Goal: Task Accomplishment & Management: Manage account settings

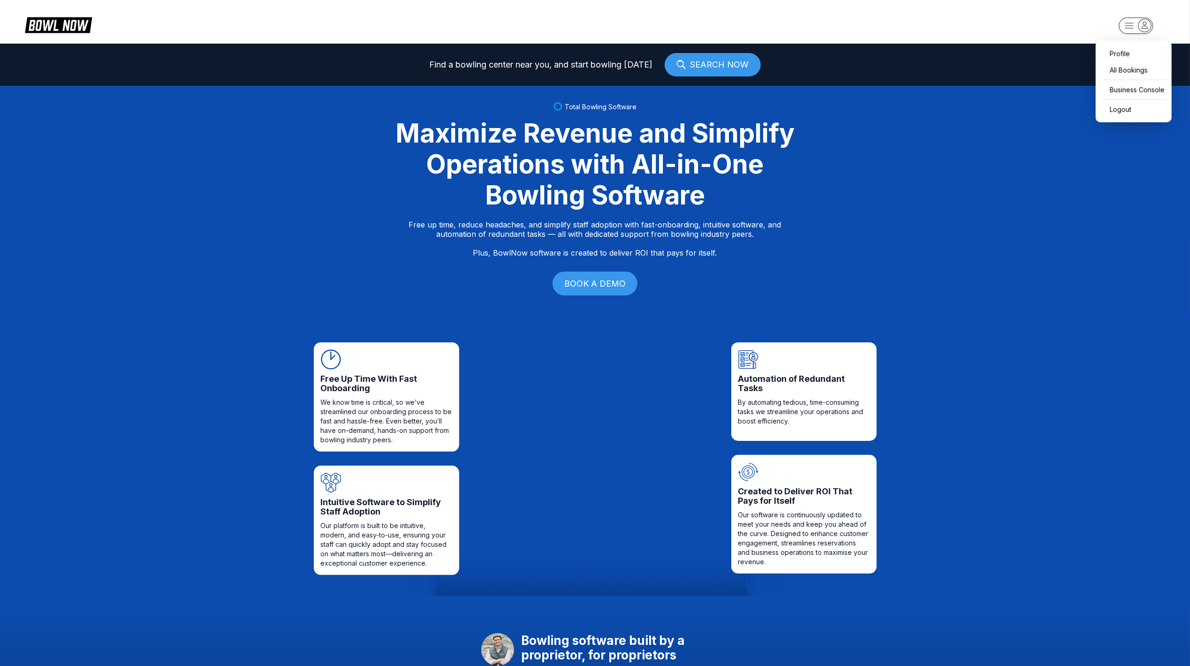
click at [1147, 25] on icon "button" at bounding box center [1144, 25] width 13 height 13
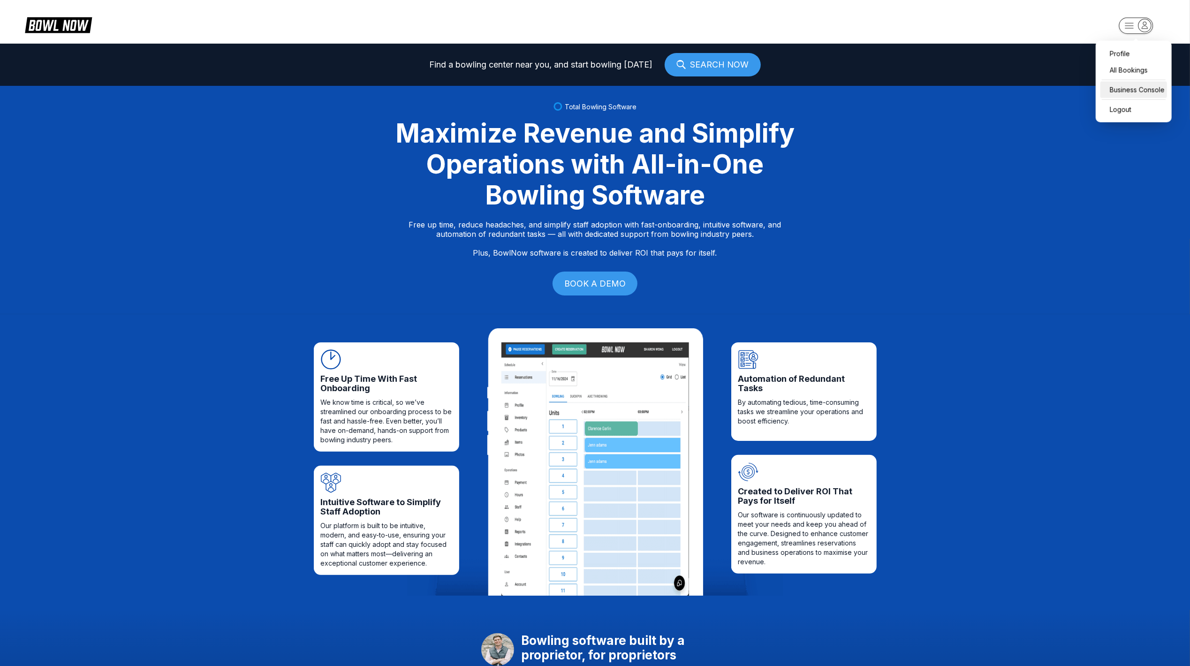
click at [1119, 91] on div "Business Console" at bounding box center [1133, 90] width 67 height 16
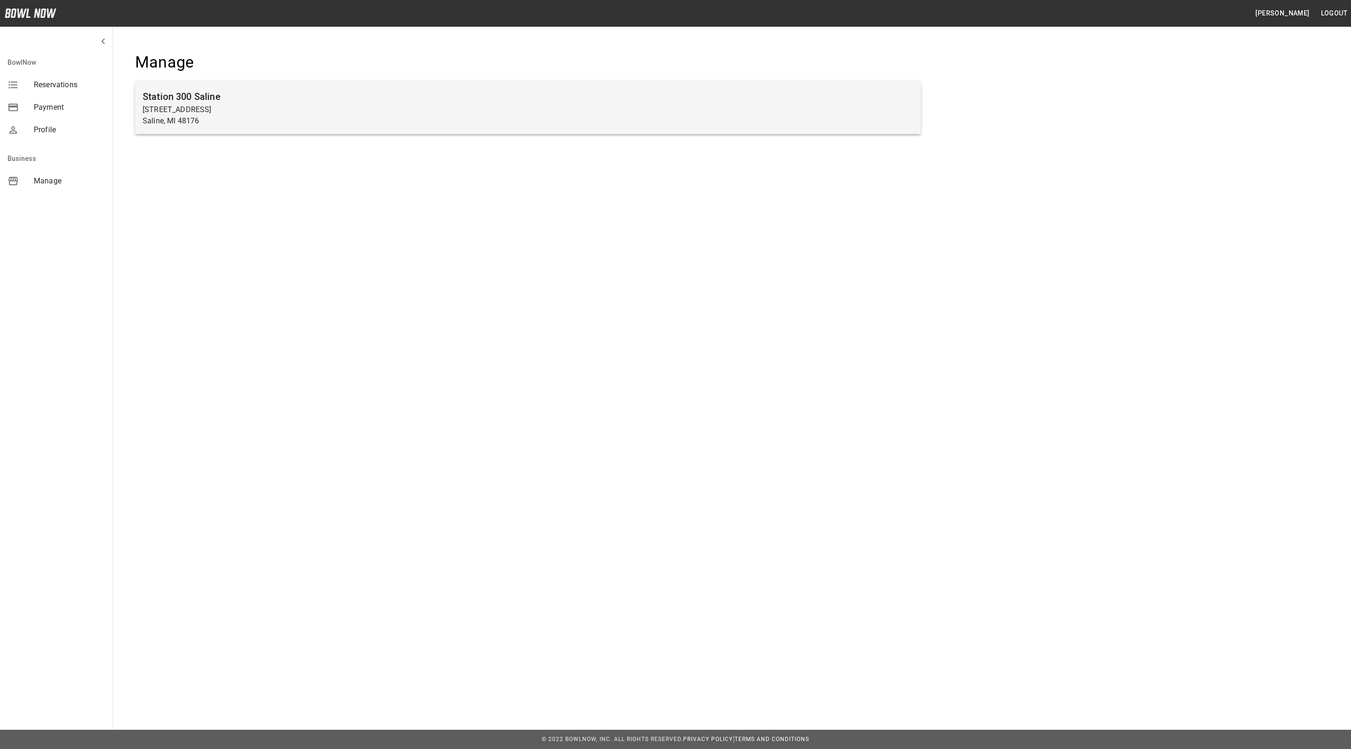
click at [279, 104] on p "[STREET_ADDRESS]" at bounding box center [528, 109] width 771 height 11
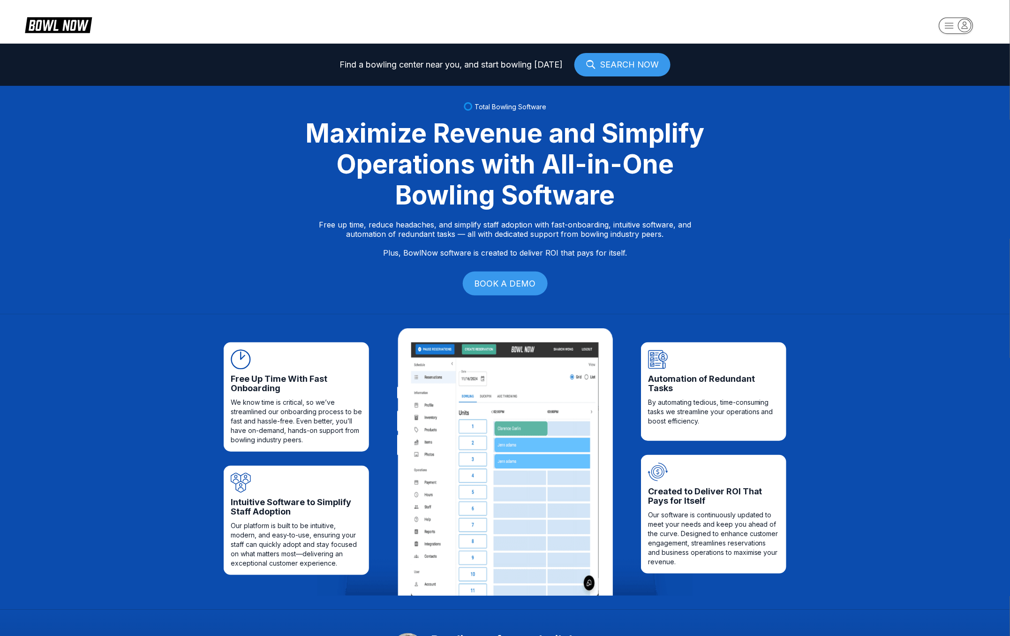
click at [968, 25] on icon "button" at bounding box center [965, 25] width 13 height 13
click at [950, 96] on div "Business Console" at bounding box center [954, 90] width 67 height 16
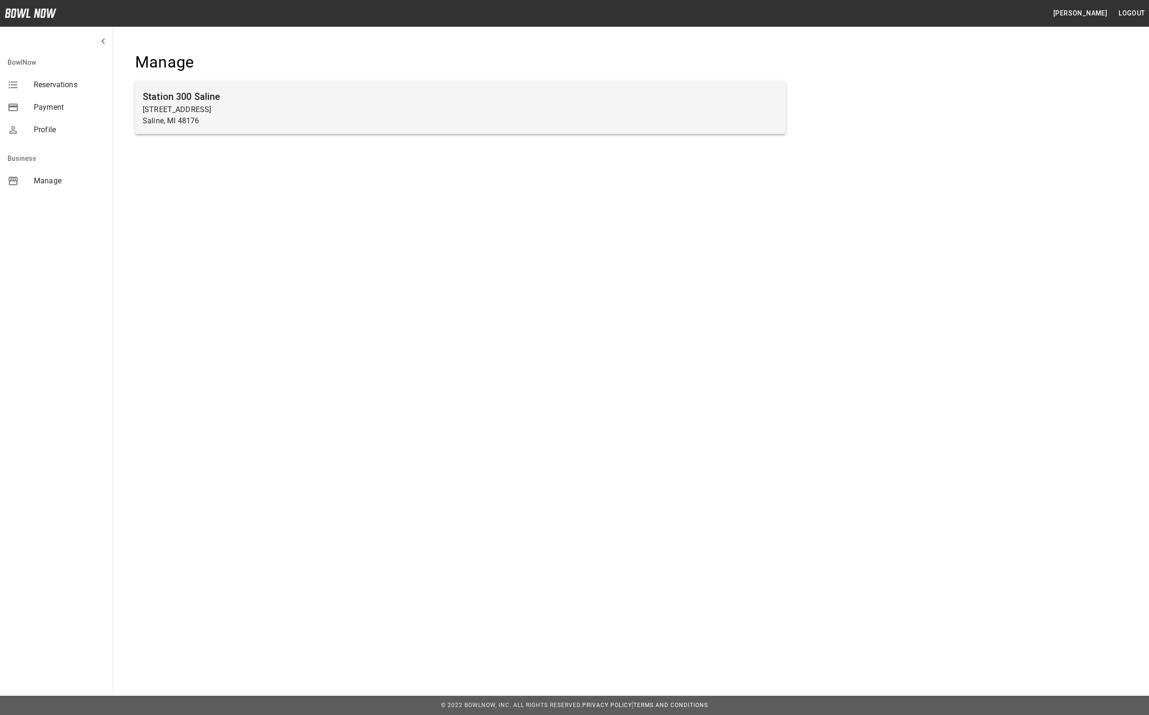
click at [281, 108] on p "[STREET_ADDRESS]" at bounding box center [461, 109] width 636 height 11
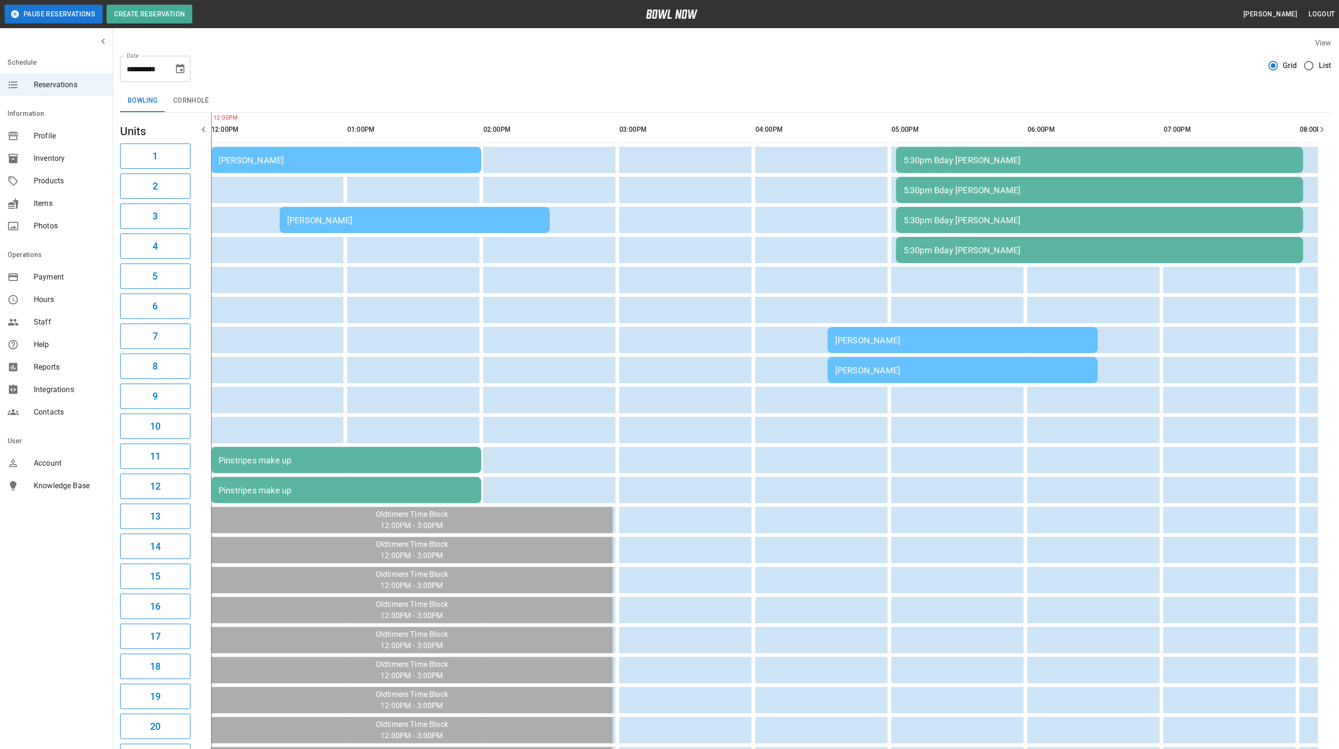
click at [307, 159] on div "[PERSON_NAME]" at bounding box center [346, 160] width 255 height 10
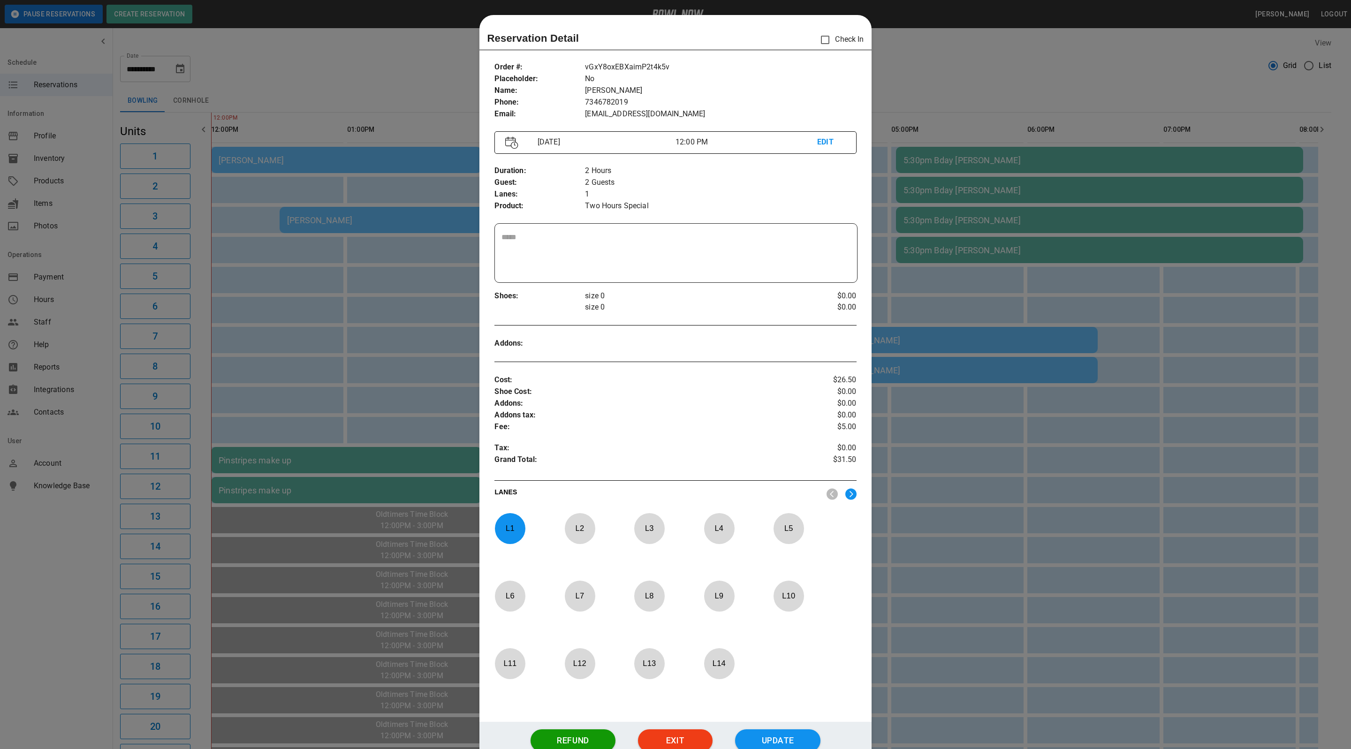
scroll to position [15, 0]
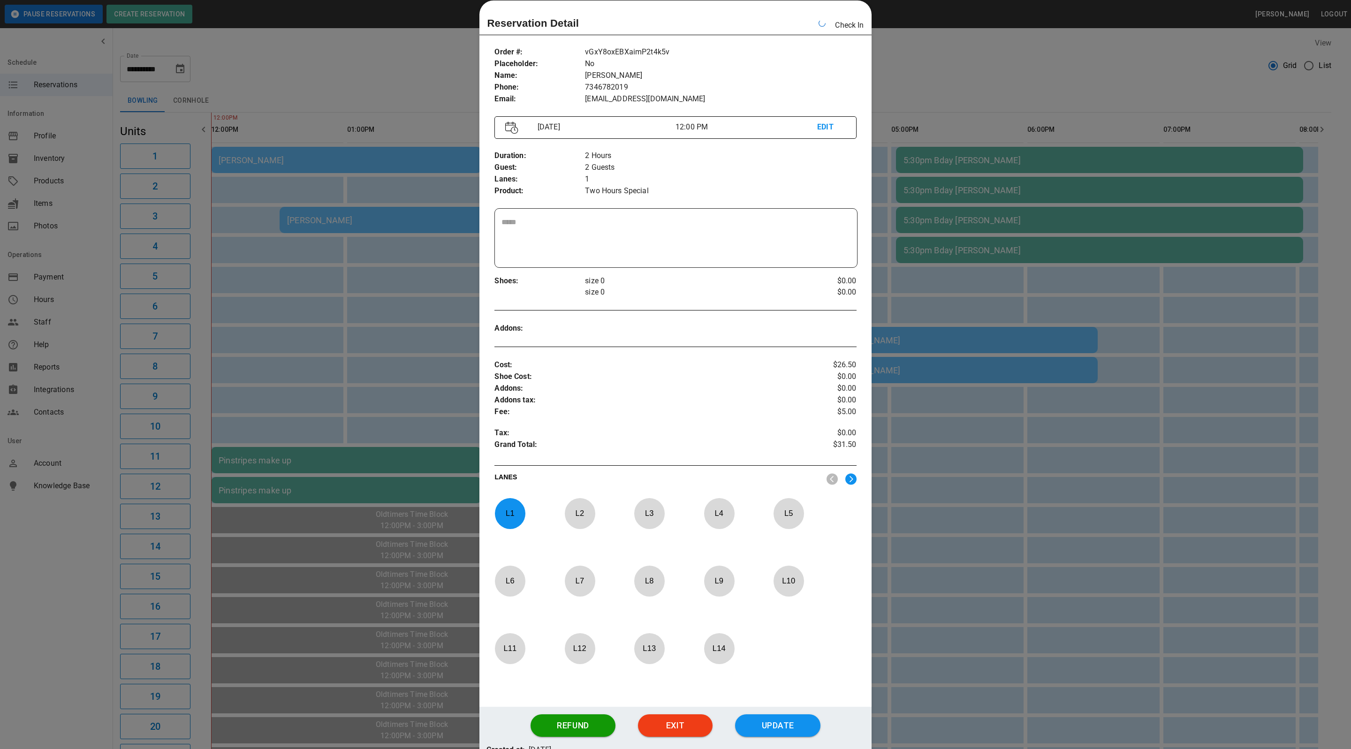
click at [919, 67] on div at bounding box center [675, 374] width 1351 height 749
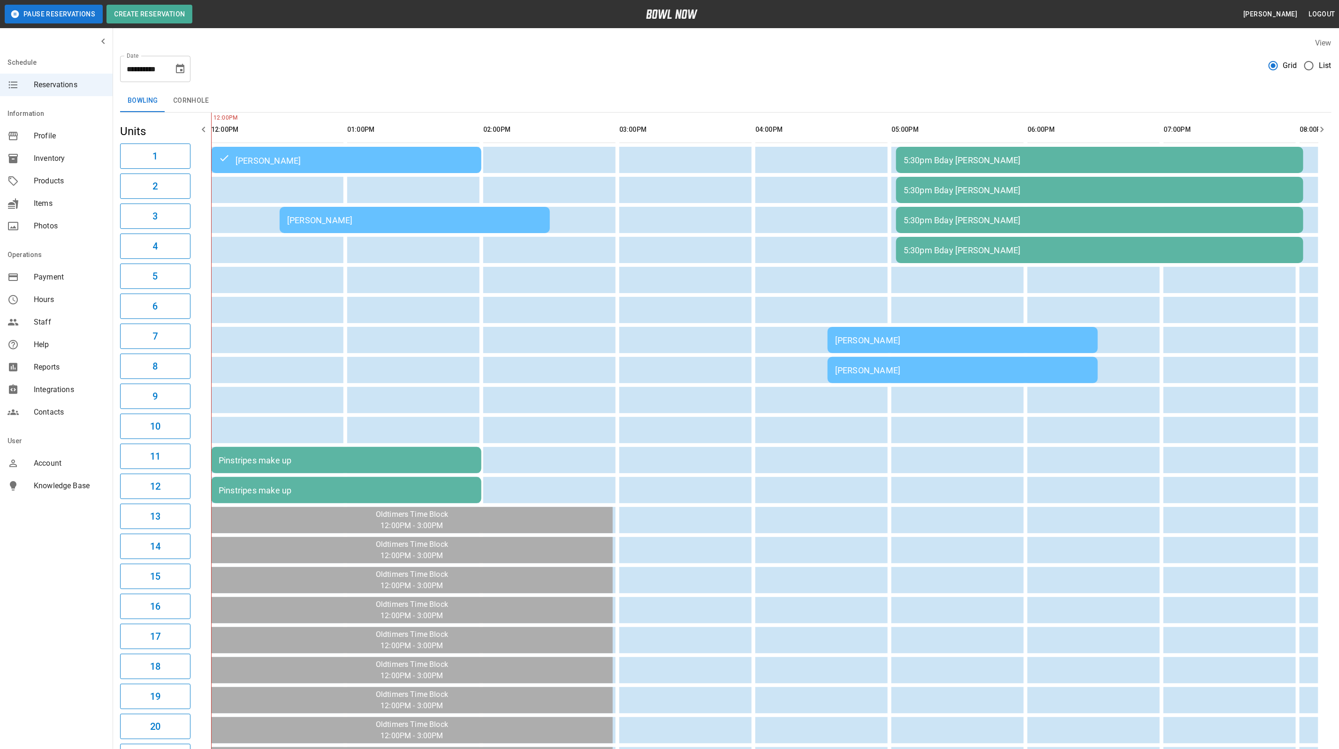
click at [864, 365] on div "[PERSON_NAME]" at bounding box center [962, 370] width 255 height 10
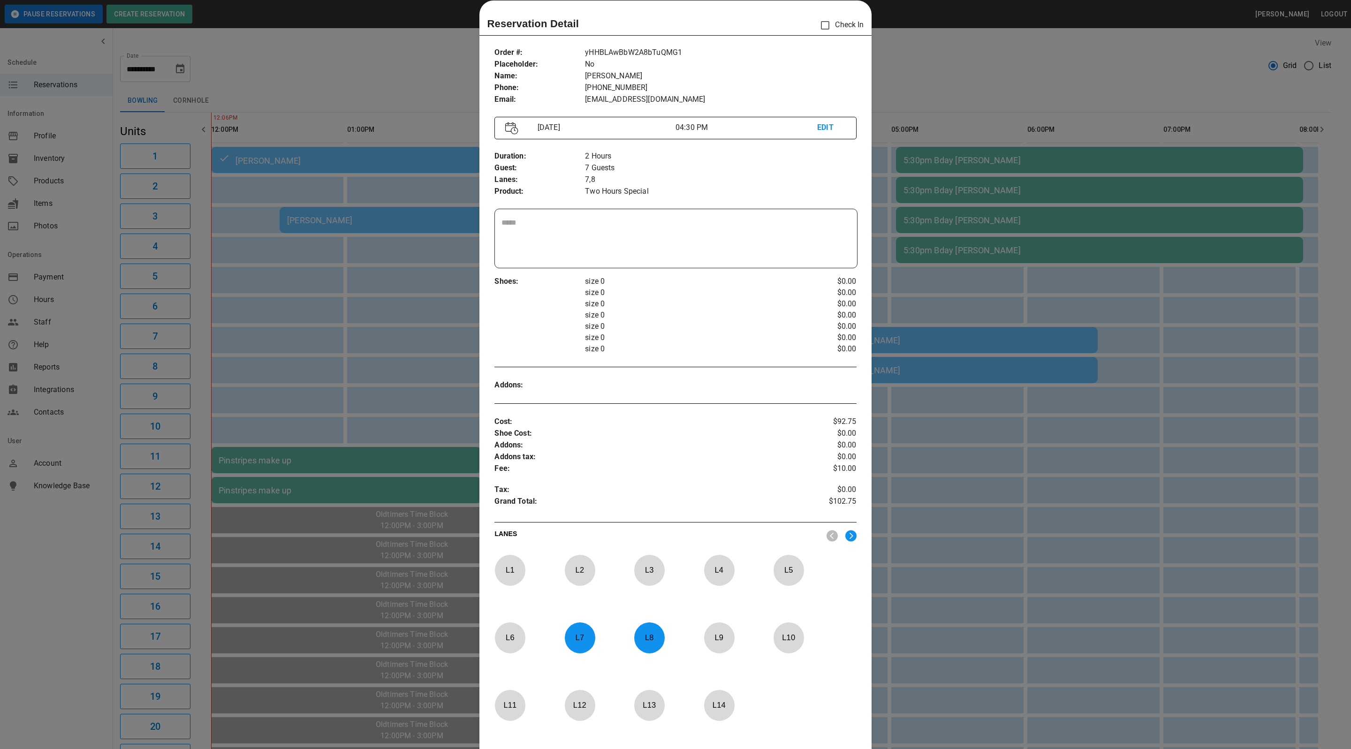
click at [1012, 71] on div at bounding box center [675, 374] width 1351 height 749
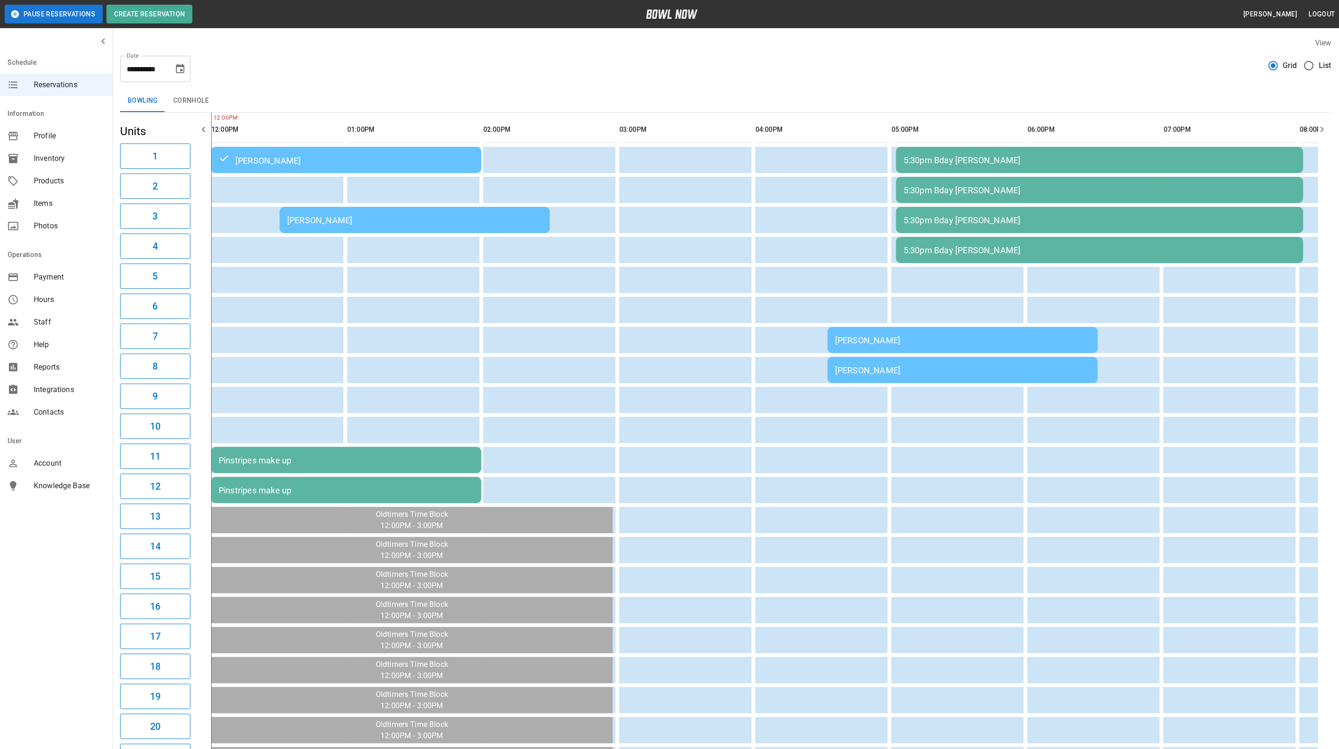
click at [965, 335] on div "[PERSON_NAME]" at bounding box center [962, 340] width 255 height 10
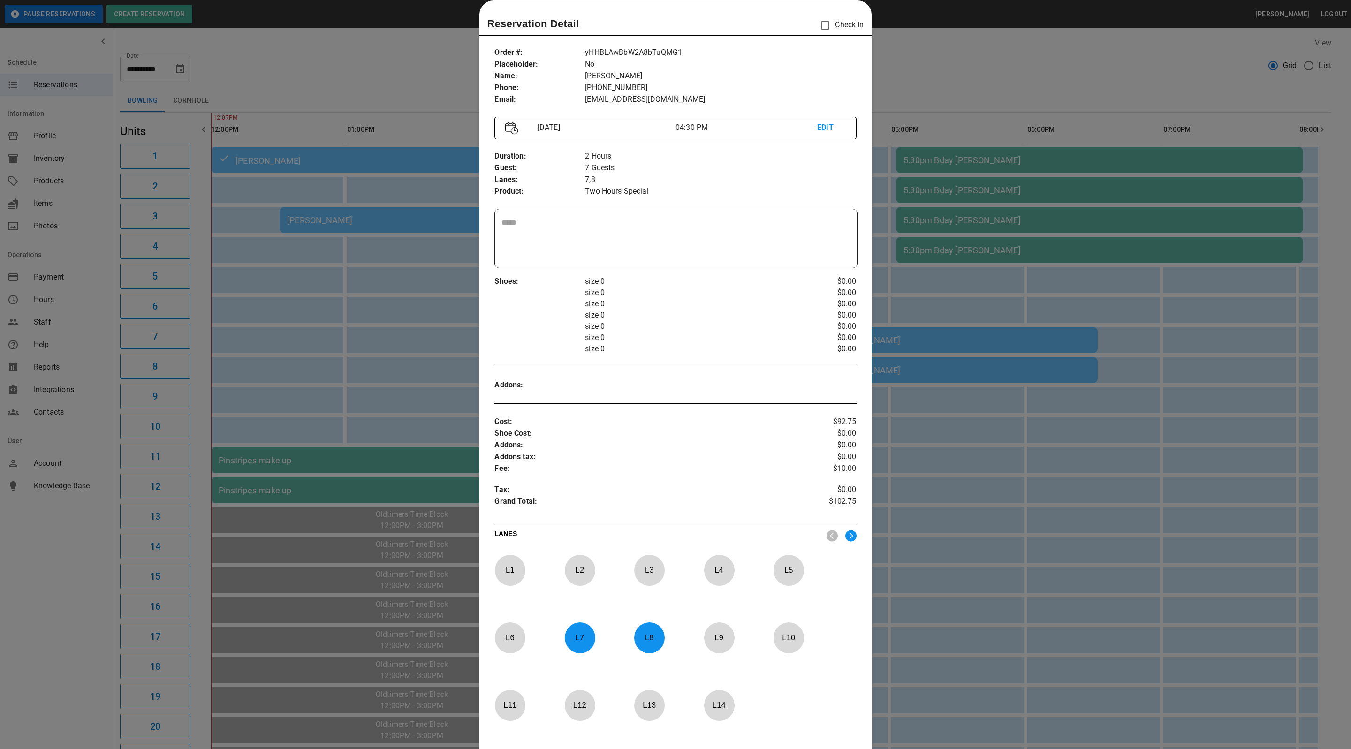
click at [925, 70] on div at bounding box center [675, 374] width 1351 height 749
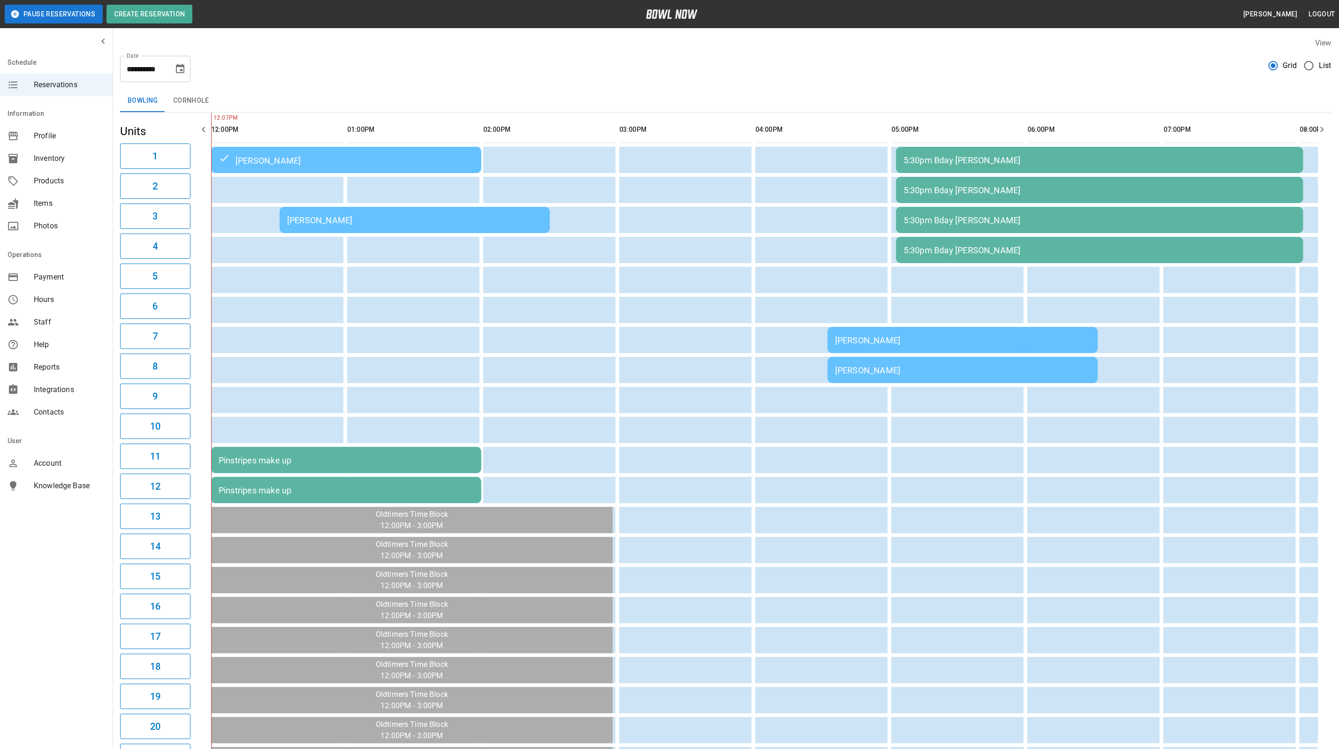
click at [404, 221] on div "[PERSON_NAME]" at bounding box center [414, 220] width 255 height 10
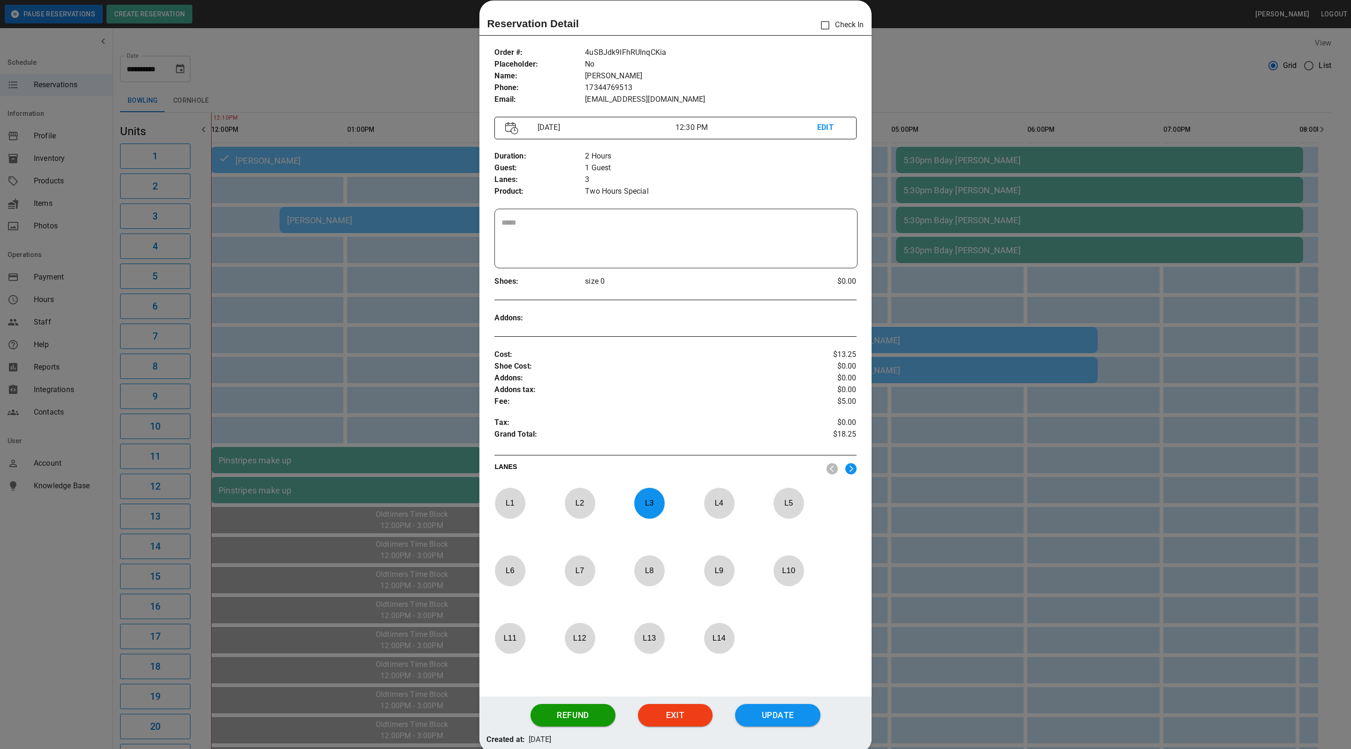
click at [1001, 51] on div at bounding box center [675, 374] width 1351 height 749
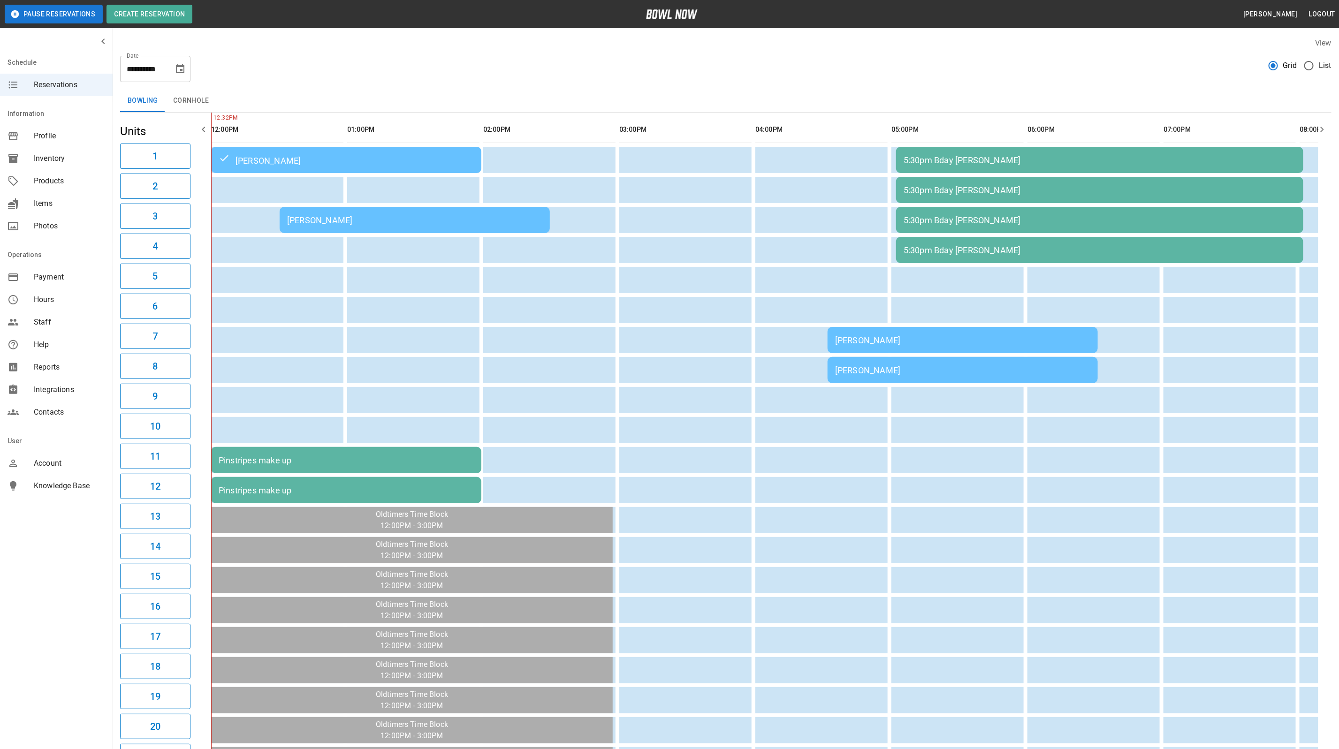
click at [466, 230] on td "[PERSON_NAME]" at bounding box center [415, 220] width 270 height 26
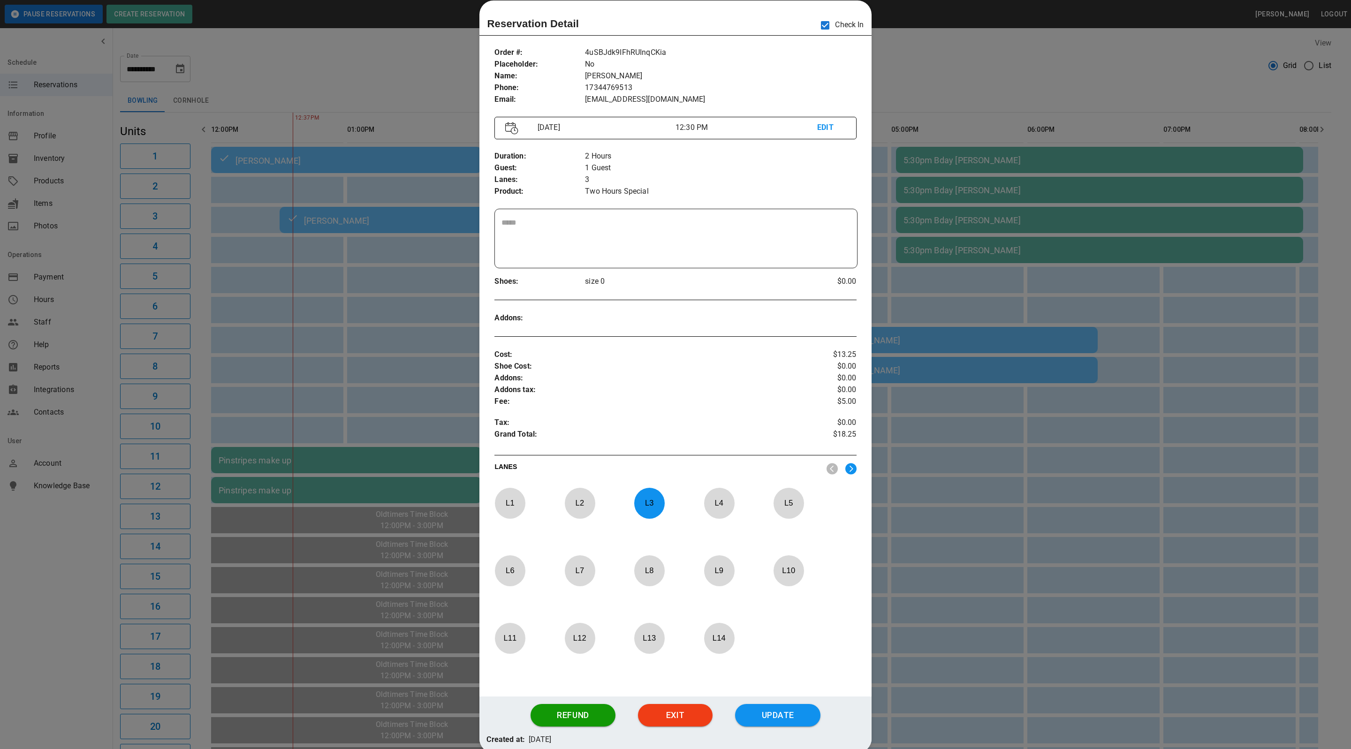
click at [943, 65] on div at bounding box center [675, 374] width 1351 height 749
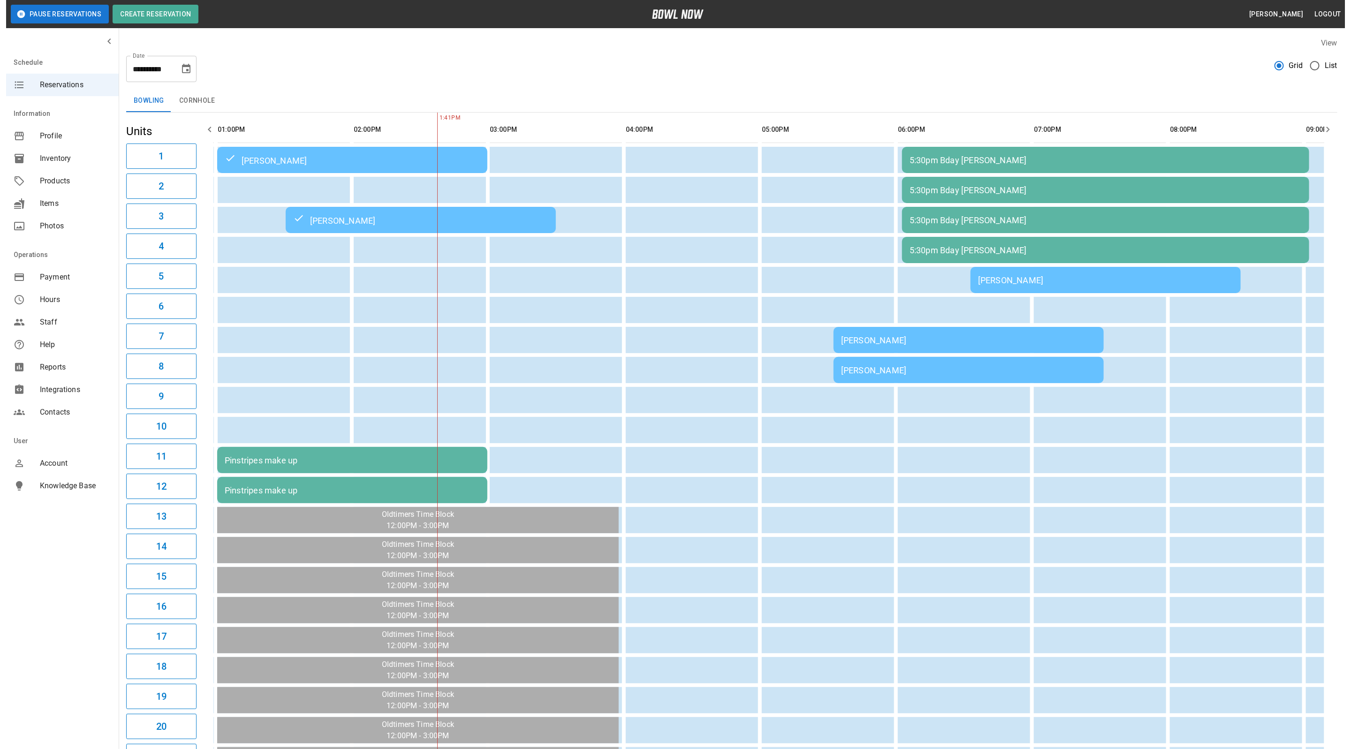
scroll to position [0, 136]
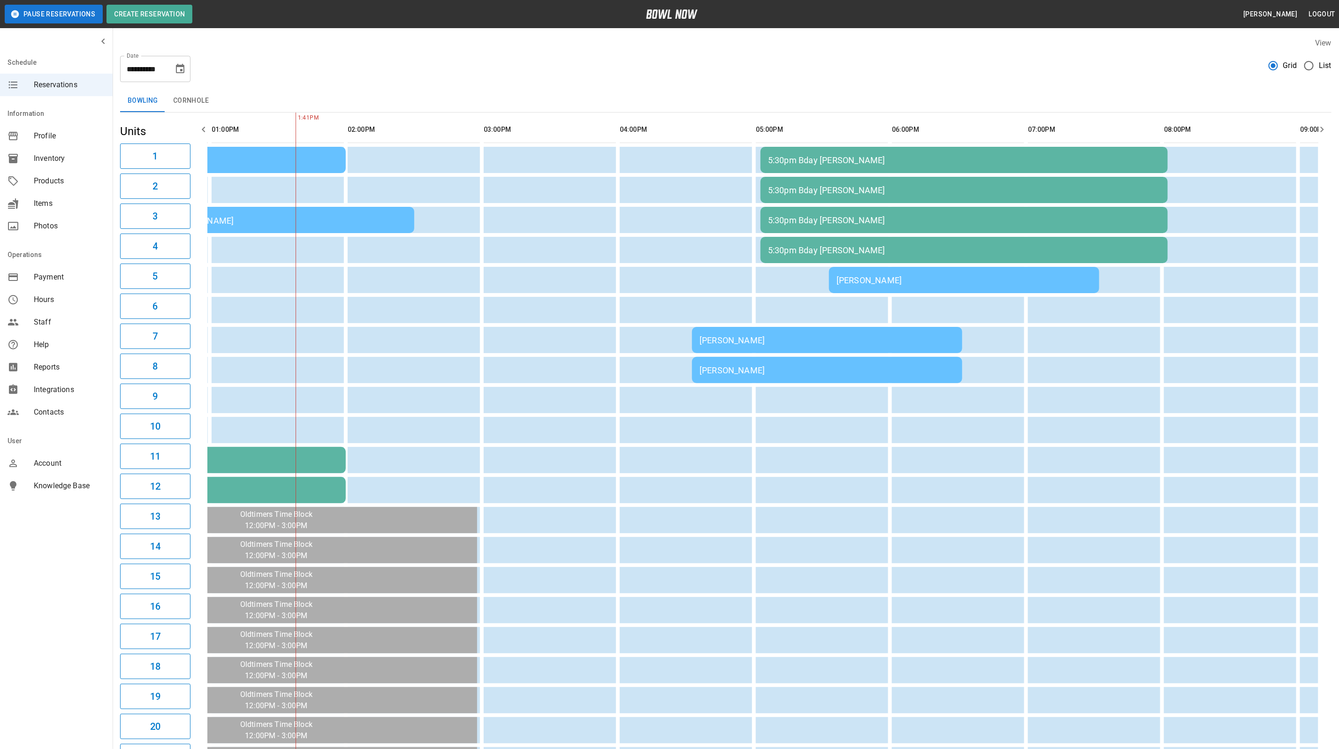
click at [884, 267] on td "Mary Sladek Sladek" at bounding box center [964, 280] width 270 height 26
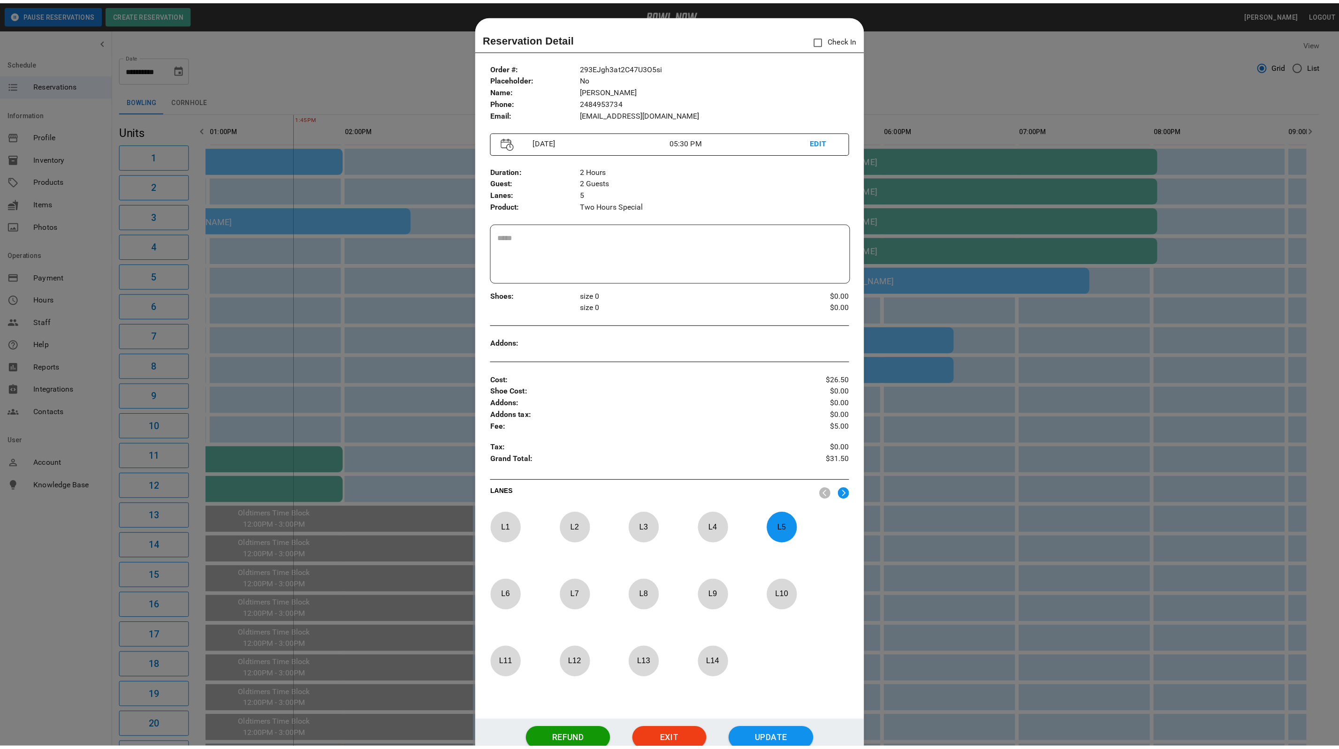
scroll to position [15, 0]
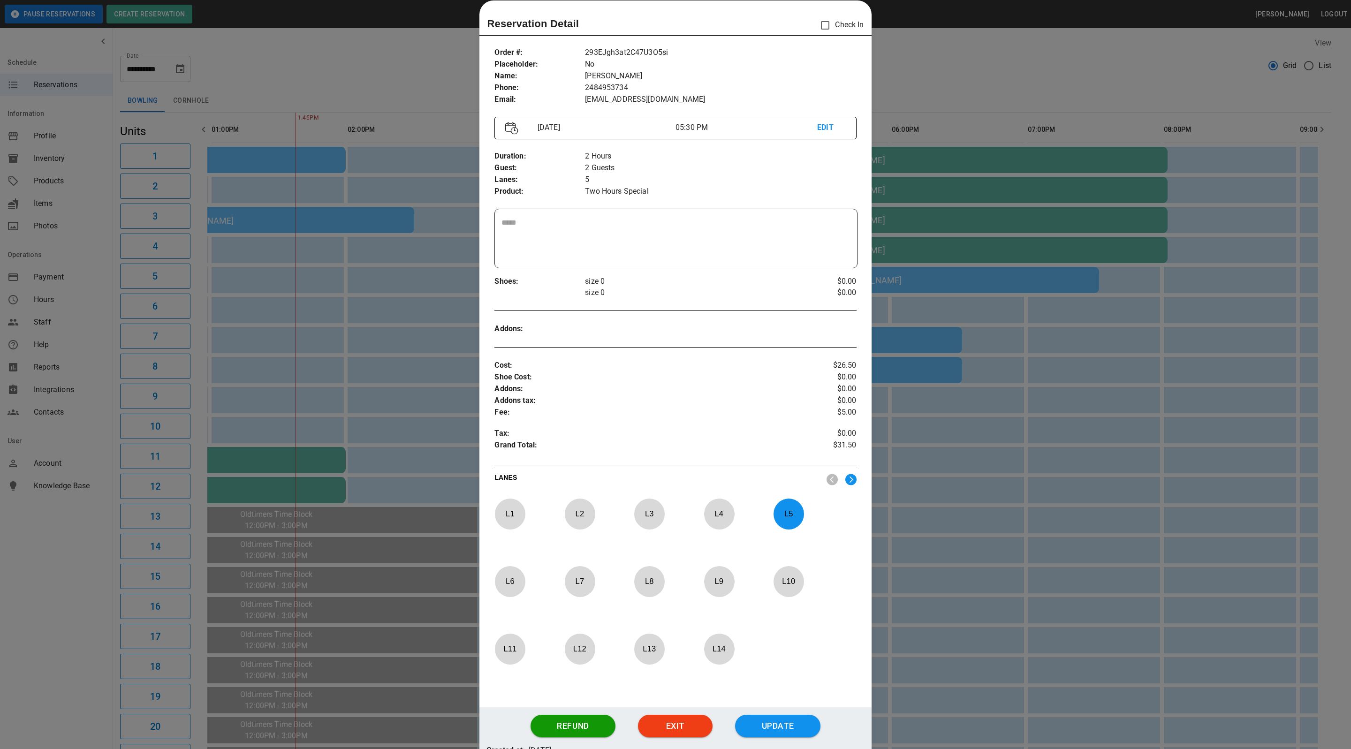
click at [949, 81] on div at bounding box center [675, 374] width 1351 height 749
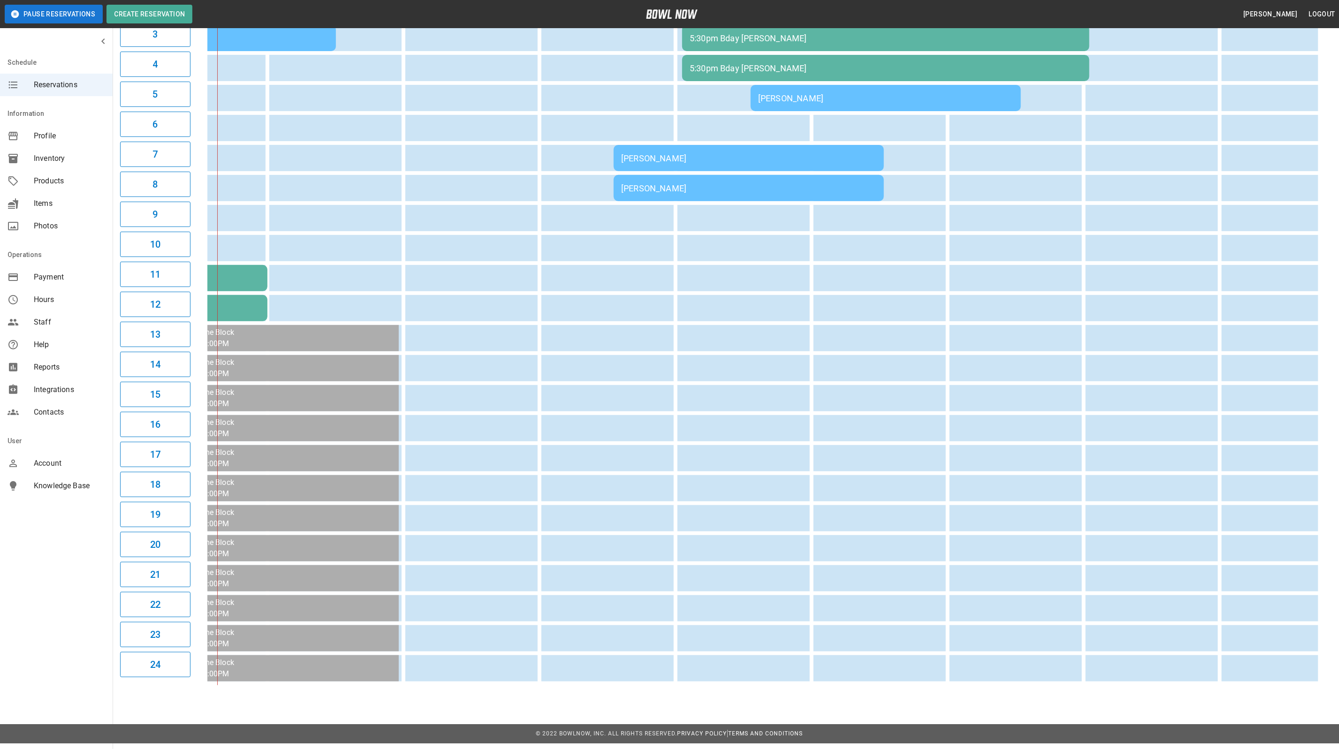
scroll to position [0, 0]
